Goal: Transaction & Acquisition: Book appointment/travel/reservation

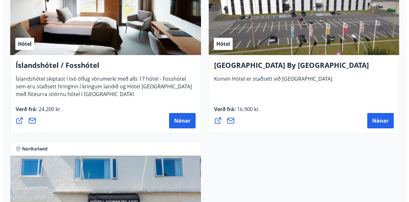
scroll to position [2331, 0]
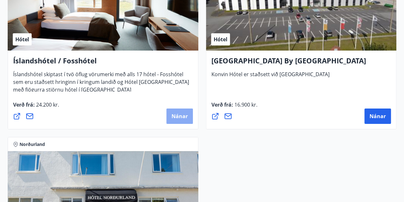
drag, startPoint x: 184, startPoint y: 117, endPoint x: 171, endPoint y: 114, distance: 14.0
click at [171, 114] on button "Nánar" at bounding box center [179, 115] width 27 height 15
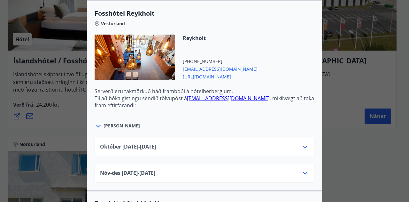
scroll to position [287, 0]
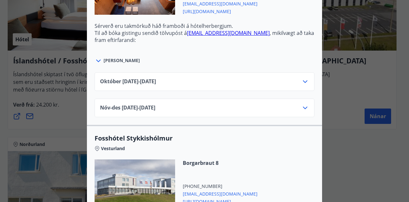
click at [264, 78] on div "[DATE]10.25 - [DATE]" at bounding box center [204, 84] width 209 height 13
click at [261, 78] on div "[DATE]10.25 - [DATE]" at bounding box center [204, 84] width 209 height 13
click at [304, 104] on icon at bounding box center [305, 108] width 8 height 8
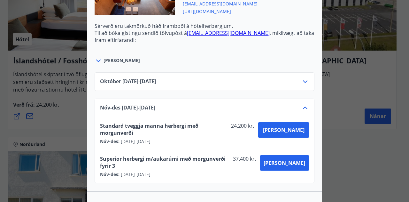
click at [358, 85] on div "Íslandshótel / Fosshótel Ekki er hægt að nýta Ferðaávísun fyrir bókanir sem eru…" at bounding box center [204, 101] width 409 height 202
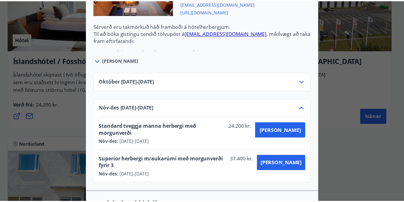
scroll to position [0, 0]
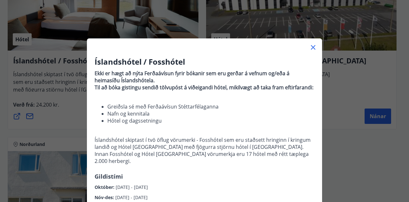
click at [310, 46] on icon at bounding box center [313, 47] width 8 height 8
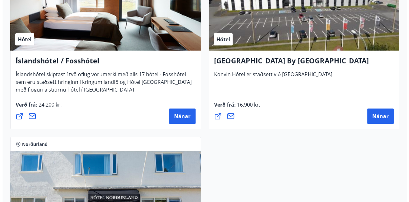
scroll to position [2522, 0]
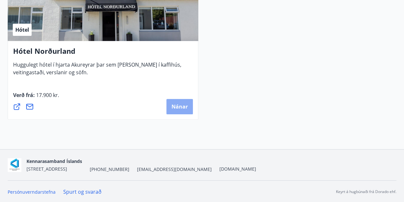
click at [187, 108] on span "Nánar" at bounding box center [180, 106] width 16 height 7
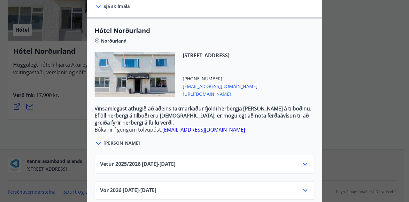
scroll to position [197, 0]
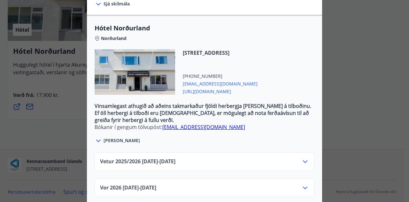
click at [252, 158] on div "Vetur 2025/[PHONE_NUMBER][DATE] - [DATE]" at bounding box center [204, 163] width 209 height 13
click at [304, 157] on icon at bounding box center [305, 161] width 8 height 8
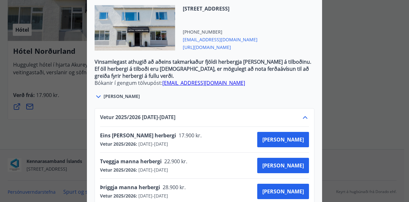
scroll to position [275, 0]
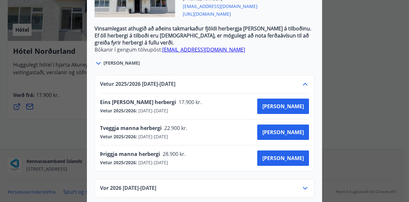
click at [367, 96] on div "Hótel Norðurland Bókanir í gengum tölvupóst: [EMAIL_ADDRESS][DOMAIN_NAME] Taka …" at bounding box center [204, 101] width 409 height 202
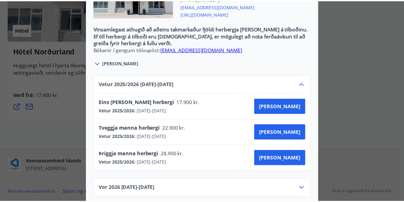
scroll to position [0, 0]
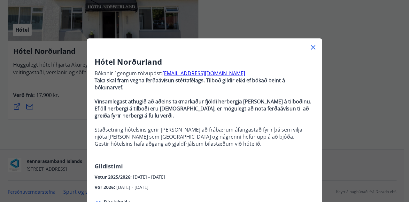
click at [312, 47] on icon at bounding box center [313, 47] width 8 height 8
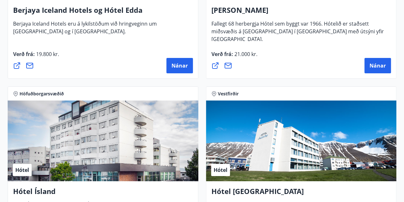
scroll to position [1021, 0]
